Goal: Find specific page/section: Find specific page/section

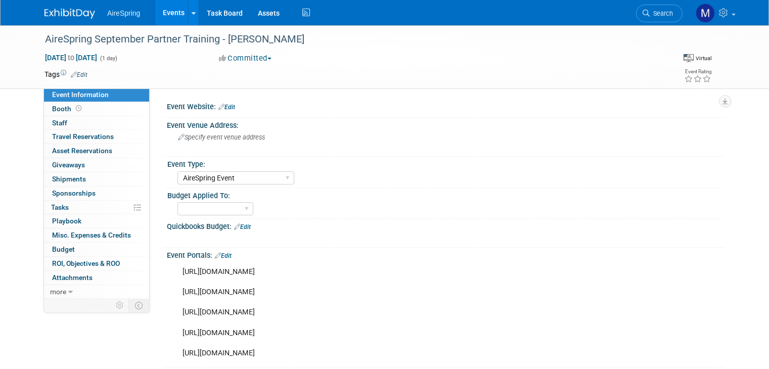
select select "AireSpring Event"
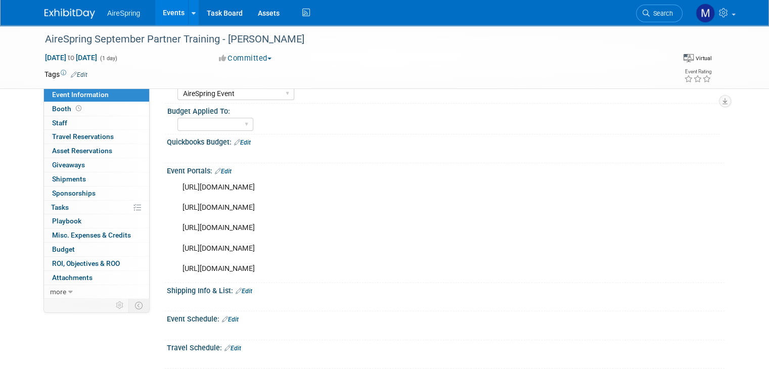
click at [68, 12] on img at bounding box center [69, 14] width 51 height 10
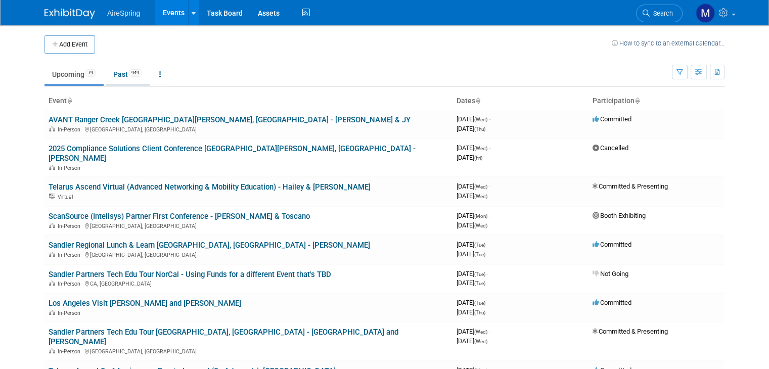
click at [122, 80] on link "Past 949" at bounding box center [128, 74] width 44 height 19
